Goal: Check status: Check status

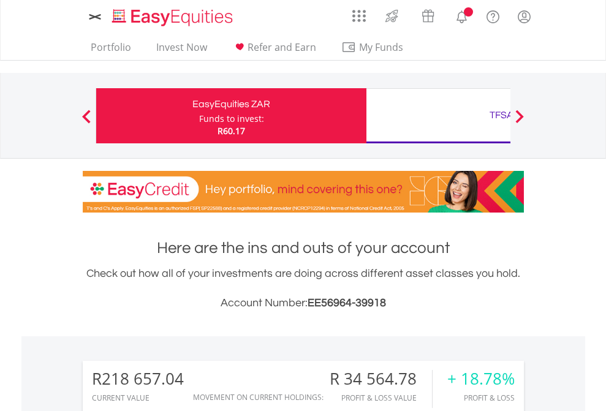
scroll to position [118, 192]
click at [199, 116] on div "Funds to invest:" at bounding box center [231, 119] width 65 height 12
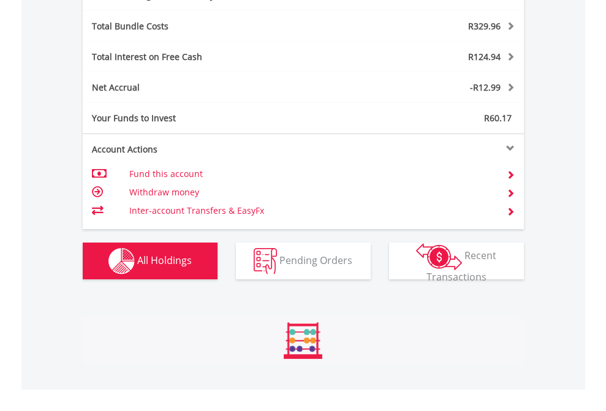
scroll to position [118, 192]
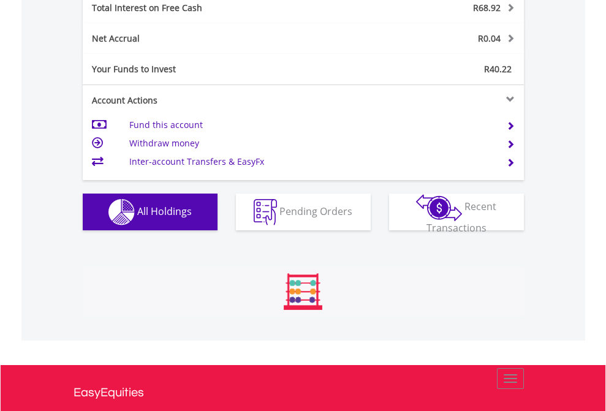
scroll to position [118, 192]
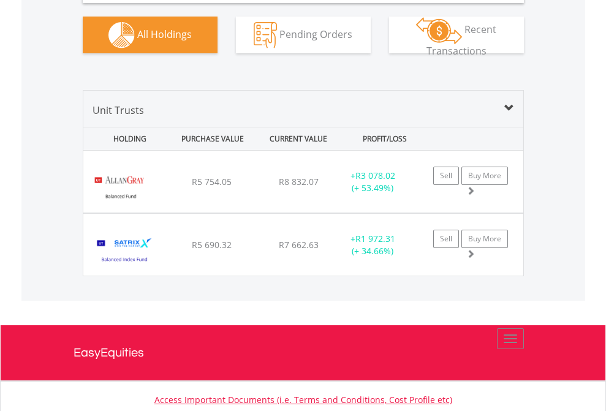
scroll to position [1220, 0]
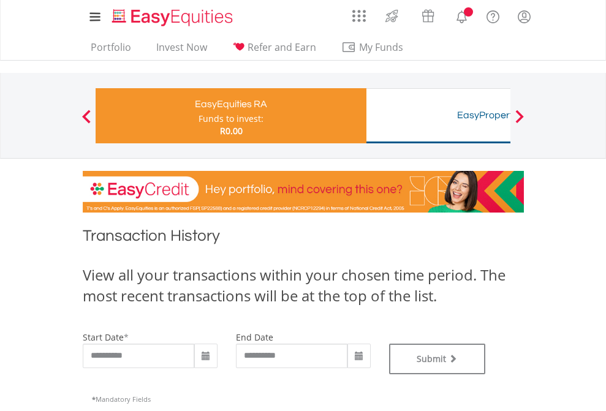
type input "**********"
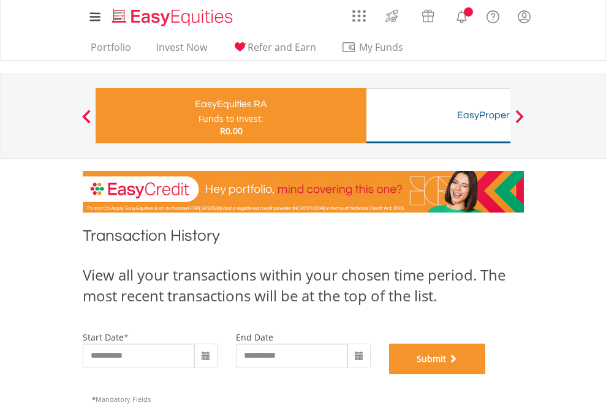
click at [486, 374] on button "Submit" at bounding box center [437, 359] width 97 height 31
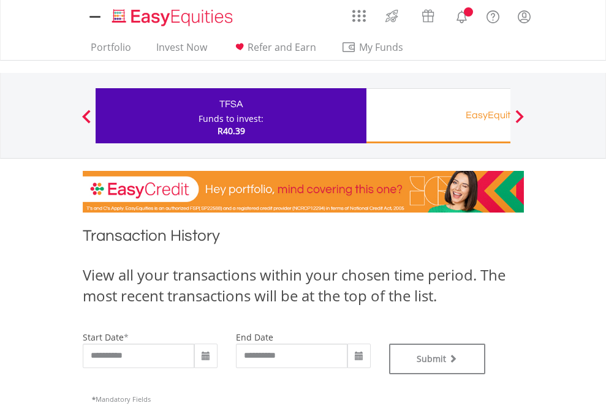
type input "**********"
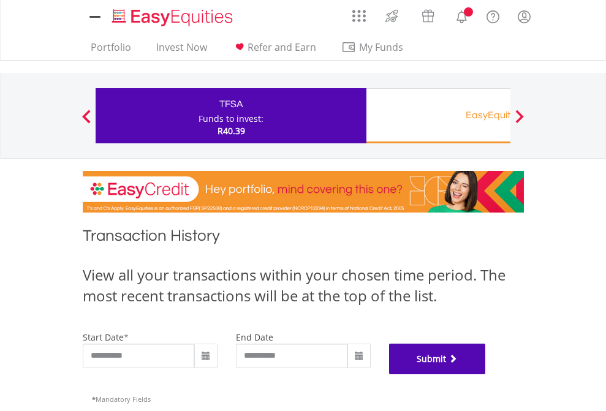
click at [486, 374] on button "Submit" at bounding box center [437, 359] width 97 height 31
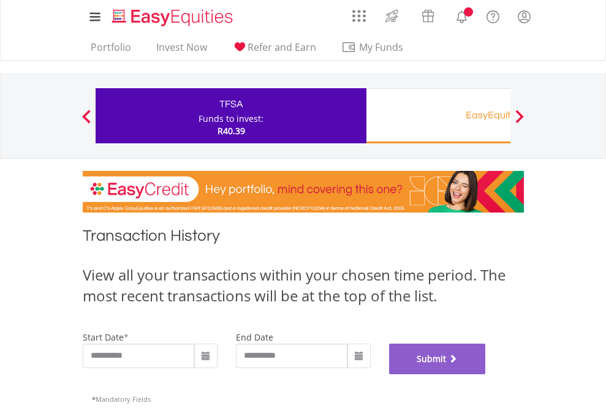
scroll to position [497, 0]
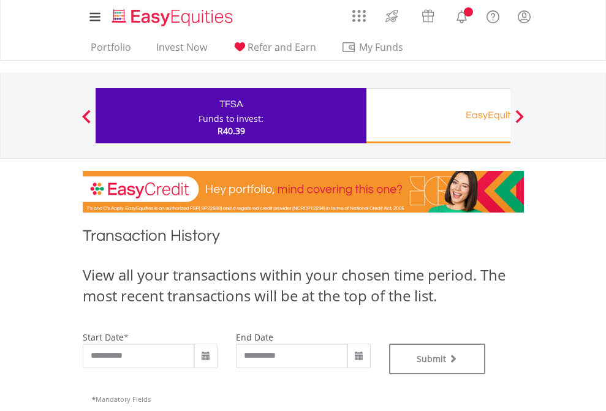
click at [438, 116] on div "EasyEquities RA" at bounding box center [502, 115] width 256 height 17
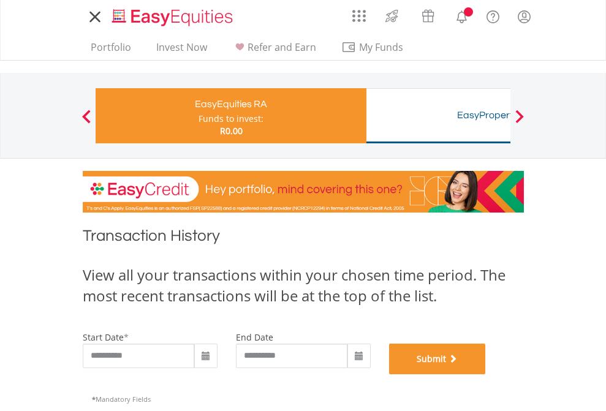
click at [486, 374] on button "Submit" at bounding box center [437, 359] width 97 height 31
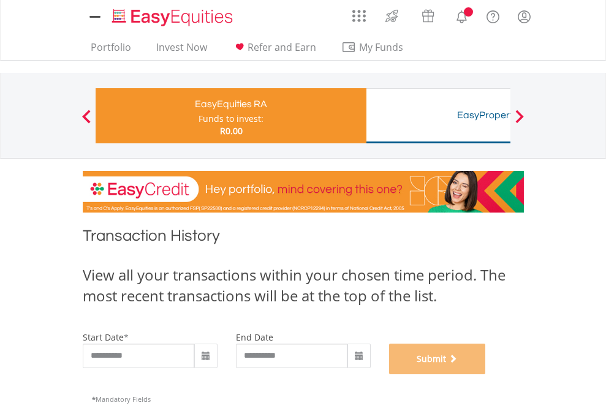
scroll to position [497, 0]
